Goal: Use online tool/utility: Utilize a website feature to perform a specific function

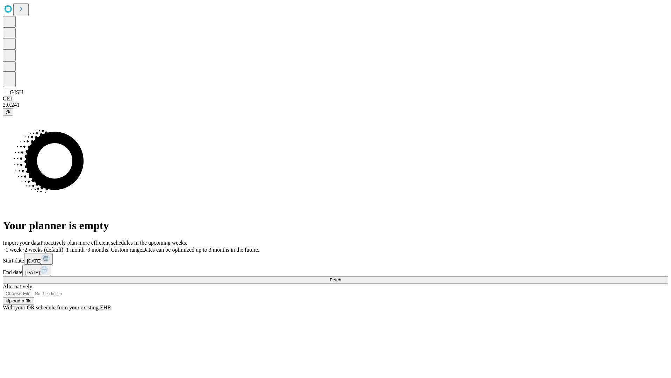
click at [341, 277] on span "Fetch" at bounding box center [336, 279] width 12 height 5
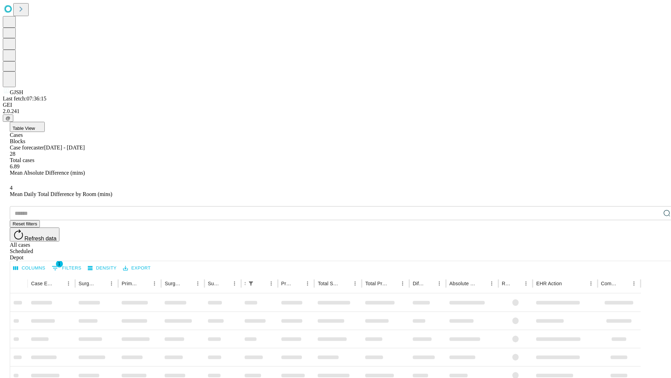
click at [35, 126] on span "Table View" at bounding box center [24, 128] width 22 height 5
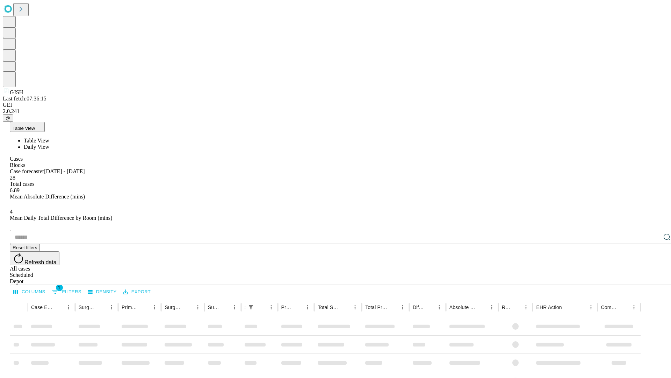
click at [49, 144] on span "Daily View" at bounding box center [37, 147] width 26 height 6
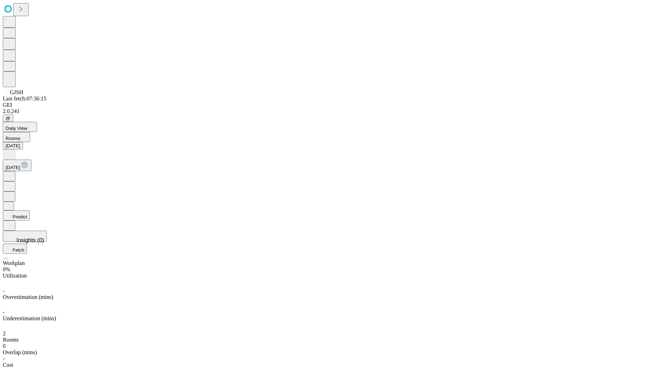
click at [30, 210] on button "Predict" at bounding box center [16, 215] width 27 height 10
